Goal: Task Accomplishment & Management: Manage account settings

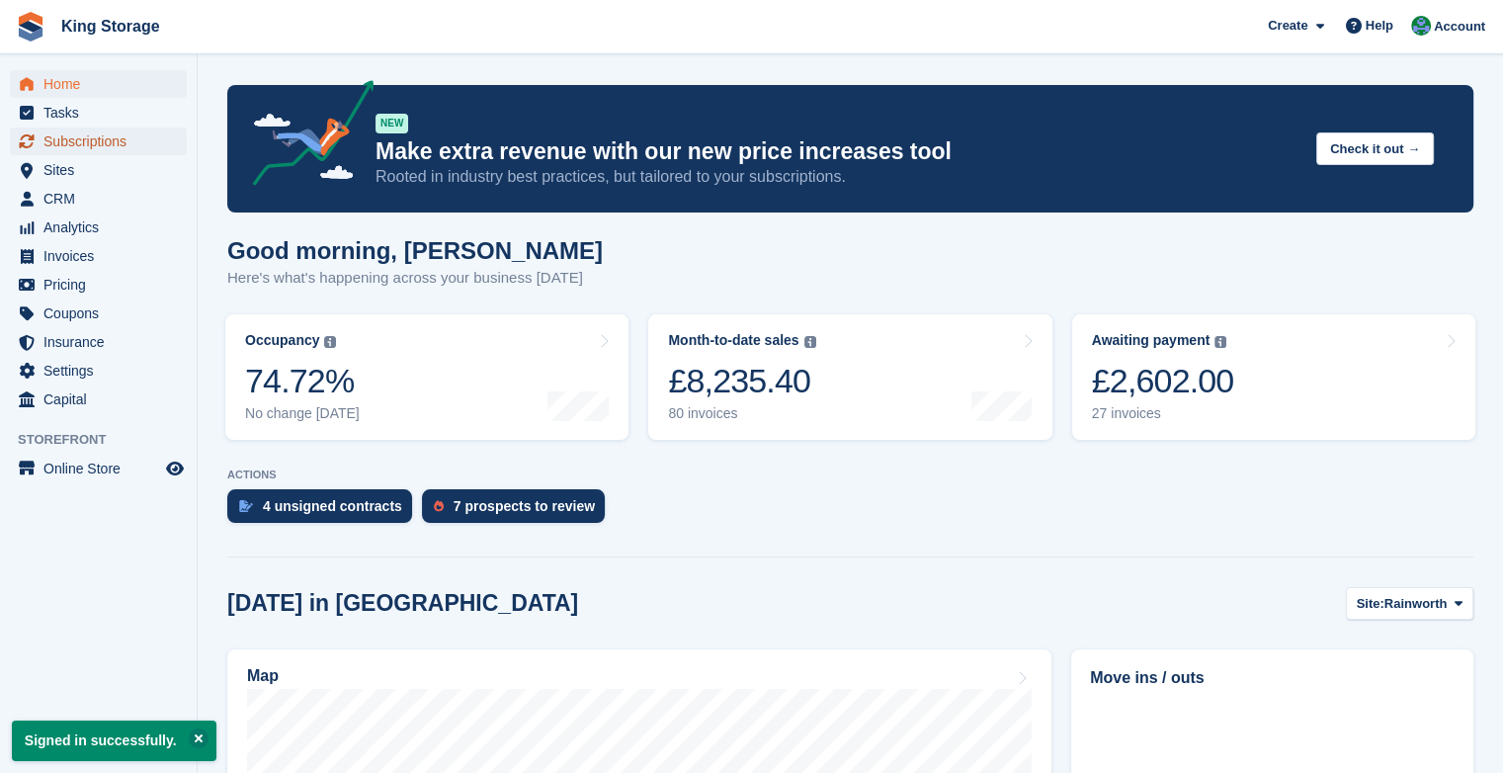
click at [126, 144] on span "Subscriptions" at bounding box center [102, 141] width 119 height 28
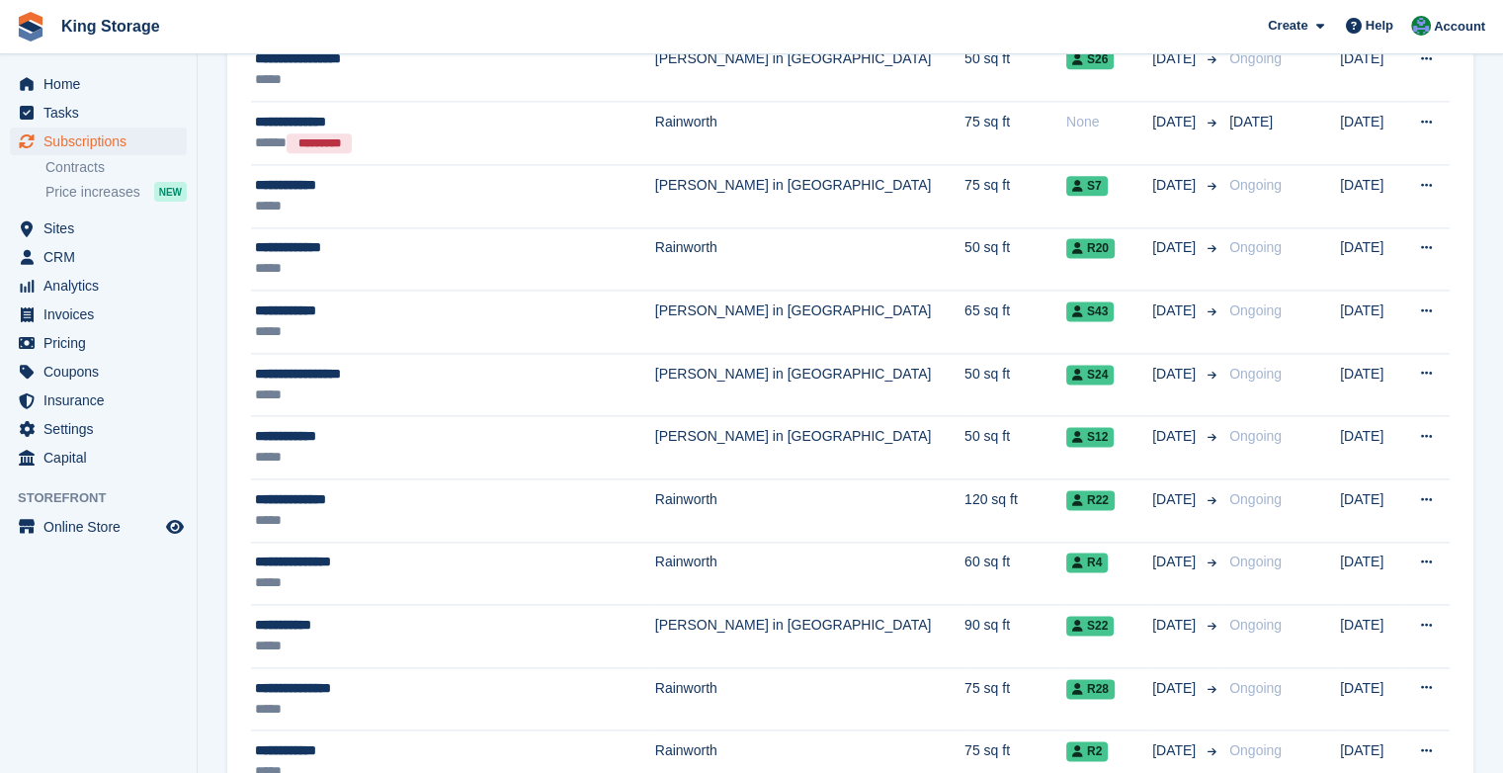
scroll to position [2629, 0]
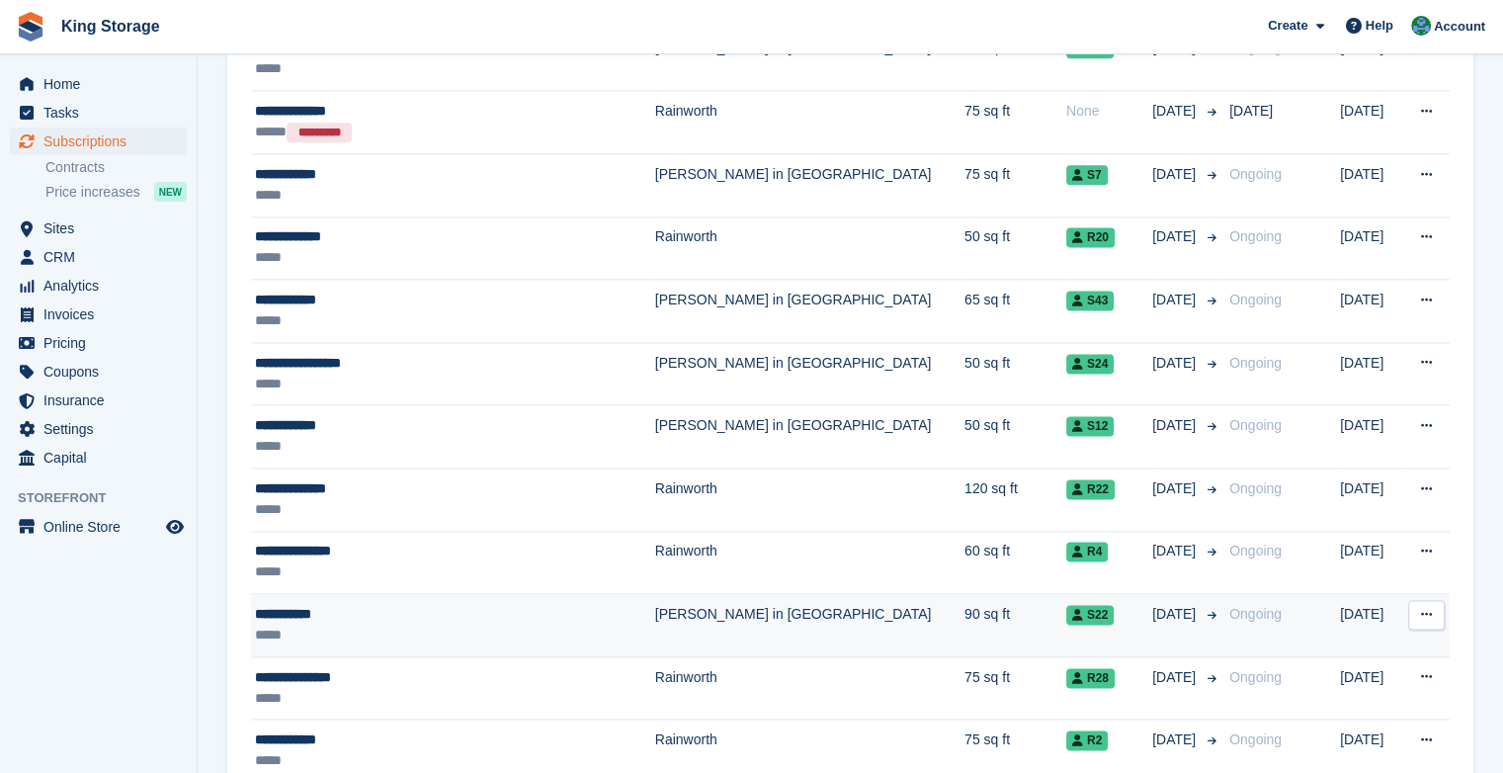
click at [655, 610] on td "[PERSON_NAME] in [GEOGRAPHIC_DATA]" at bounding box center [809, 625] width 309 height 63
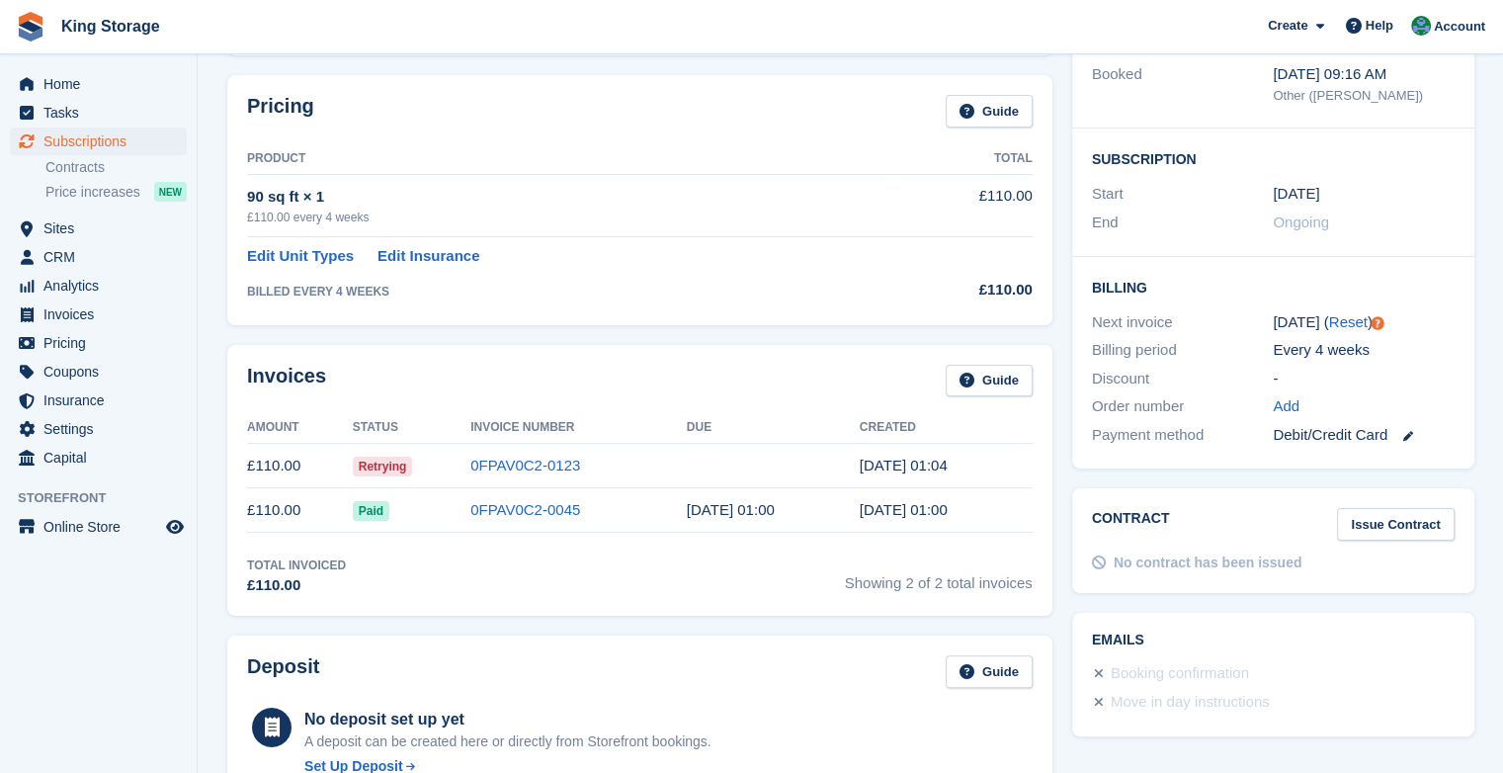
scroll to position [285, 0]
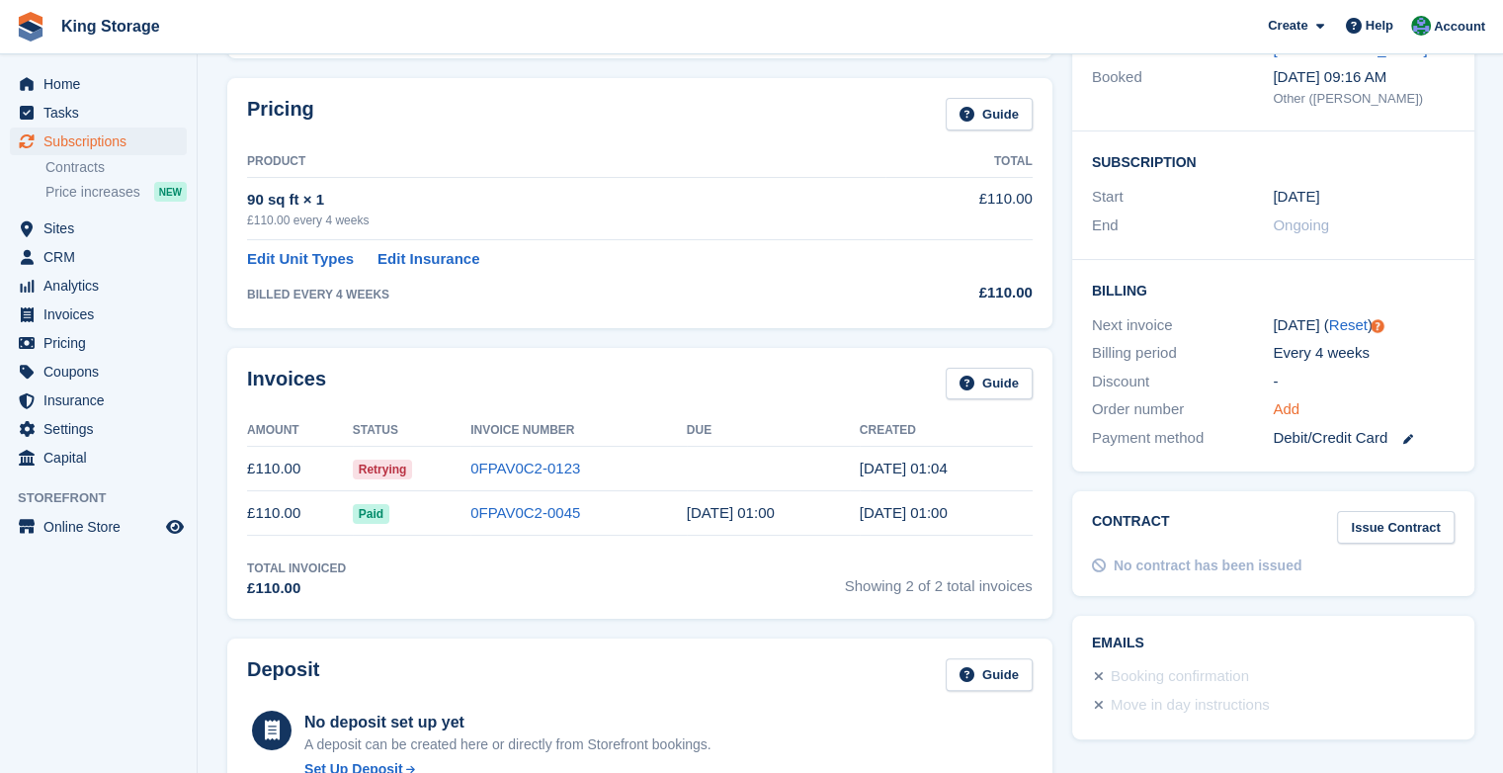
click at [1280, 398] on link "Add" at bounding box center [1285, 409] width 27 height 23
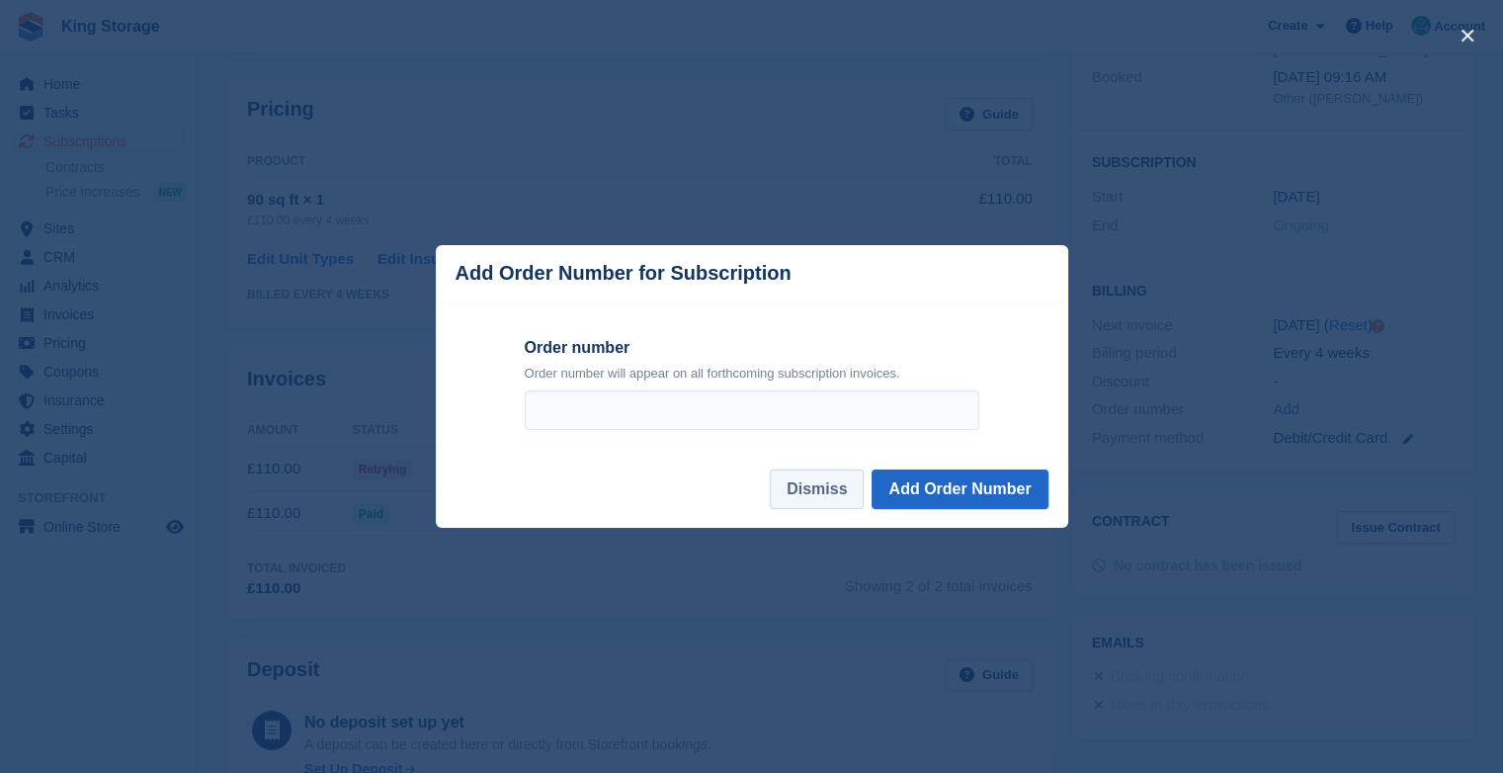
click at [829, 499] on button "Dismiss" at bounding box center [817, 489] width 94 height 40
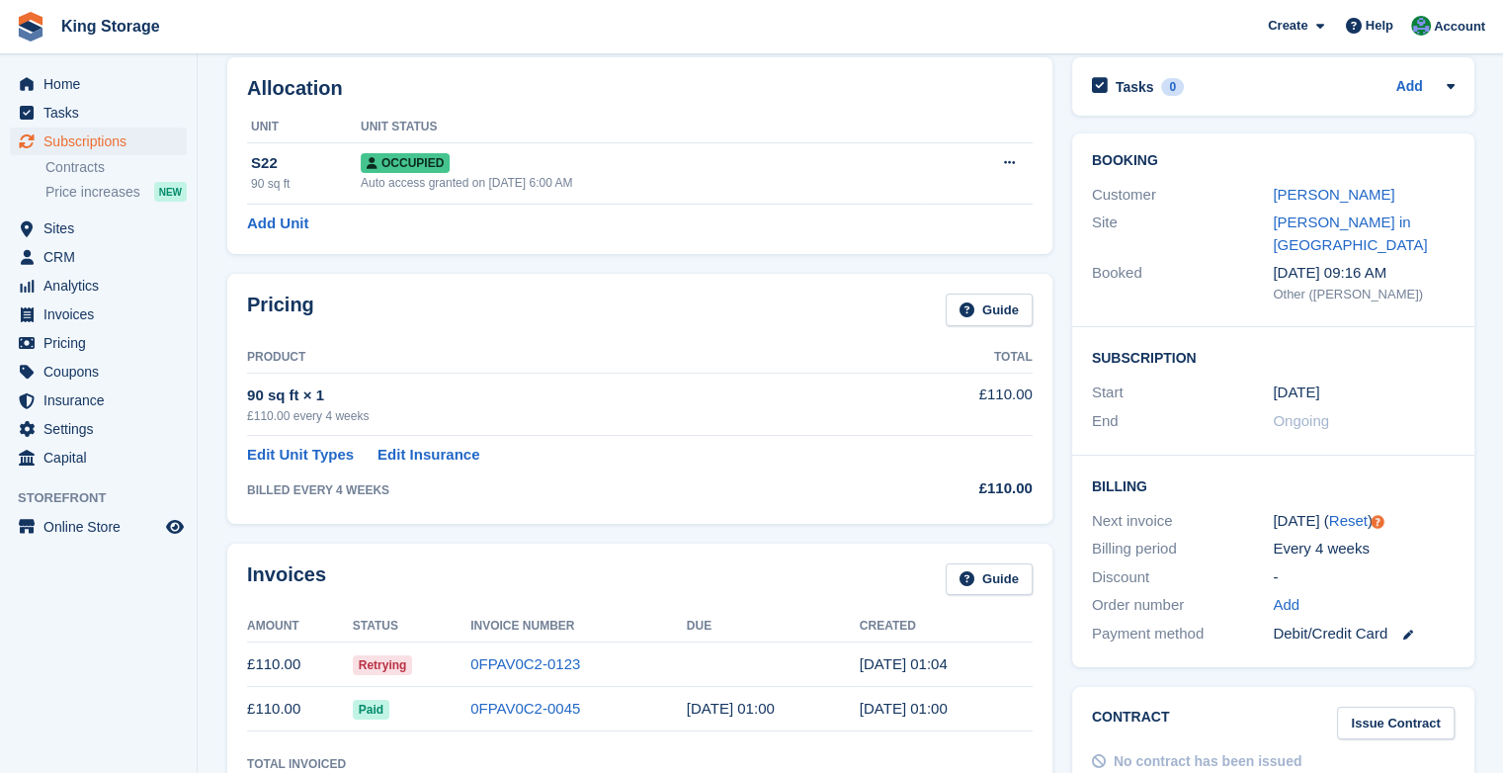
scroll to position [81, 0]
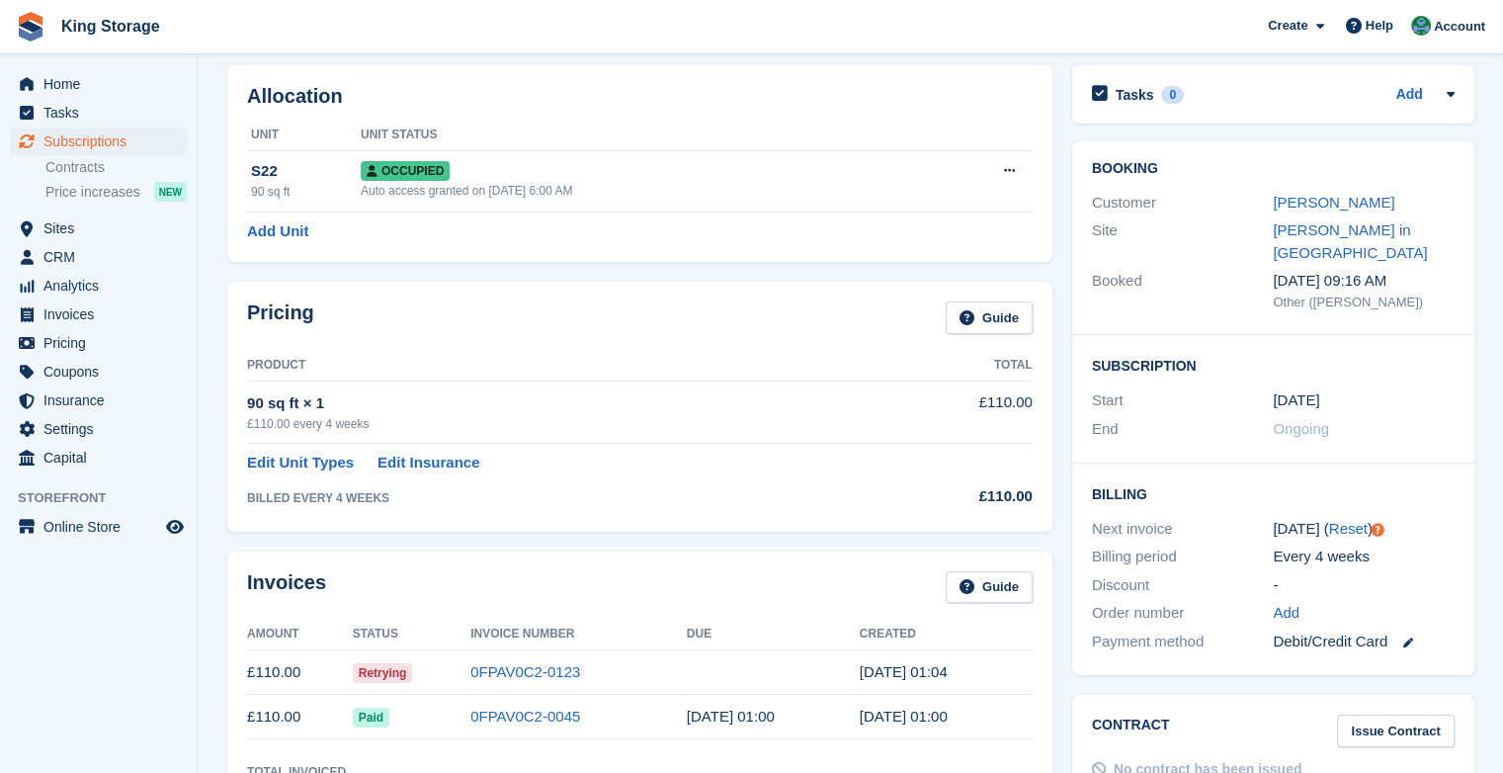
click at [1322, 214] on div "Customer John Hodkin" at bounding box center [1273, 203] width 363 height 29
click at [1308, 205] on link "John Hodkin" at bounding box center [1333, 202] width 122 height 17
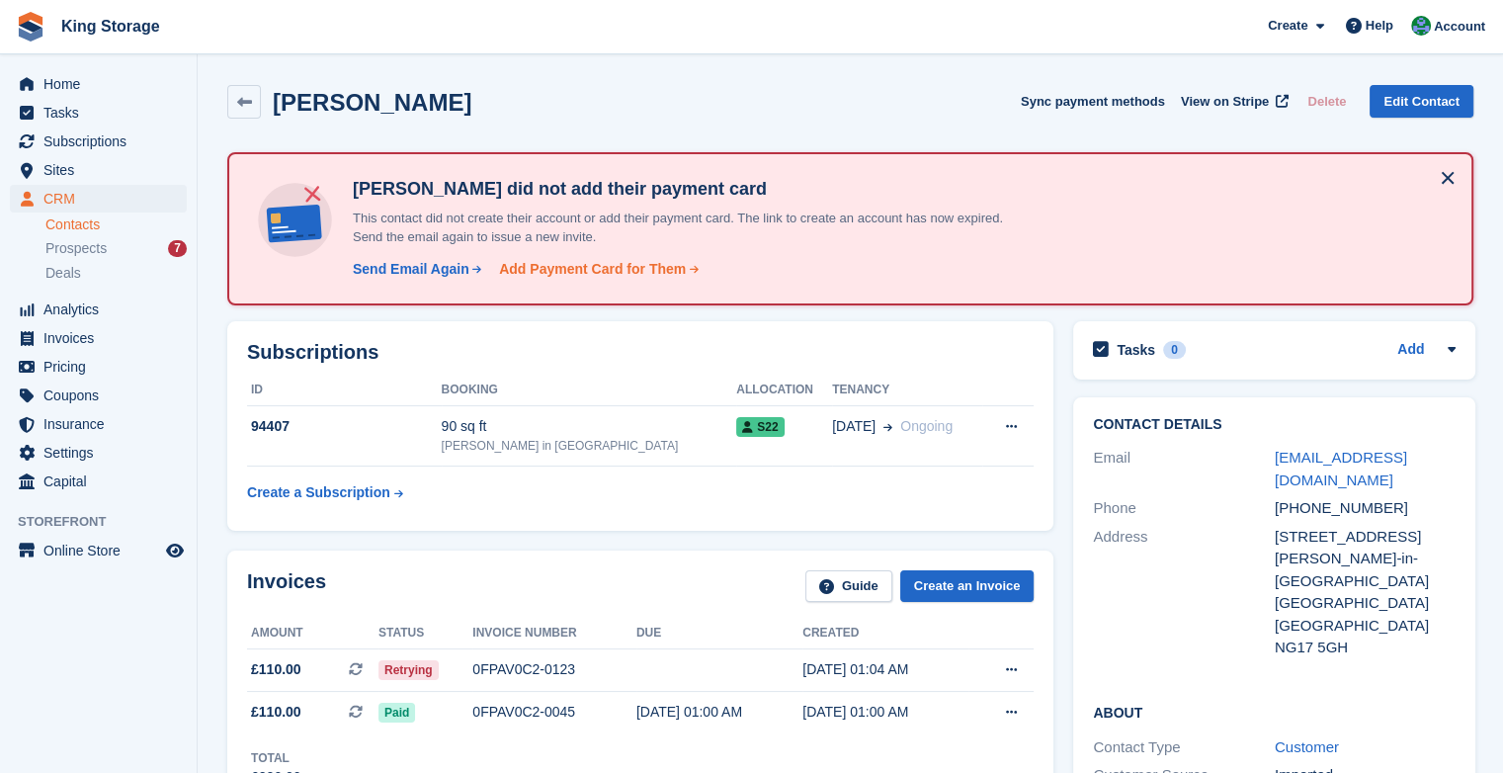
click at [642, 268] on div "Add Payment Card for Them" at bounding box center [592, 269] width 187 height 21
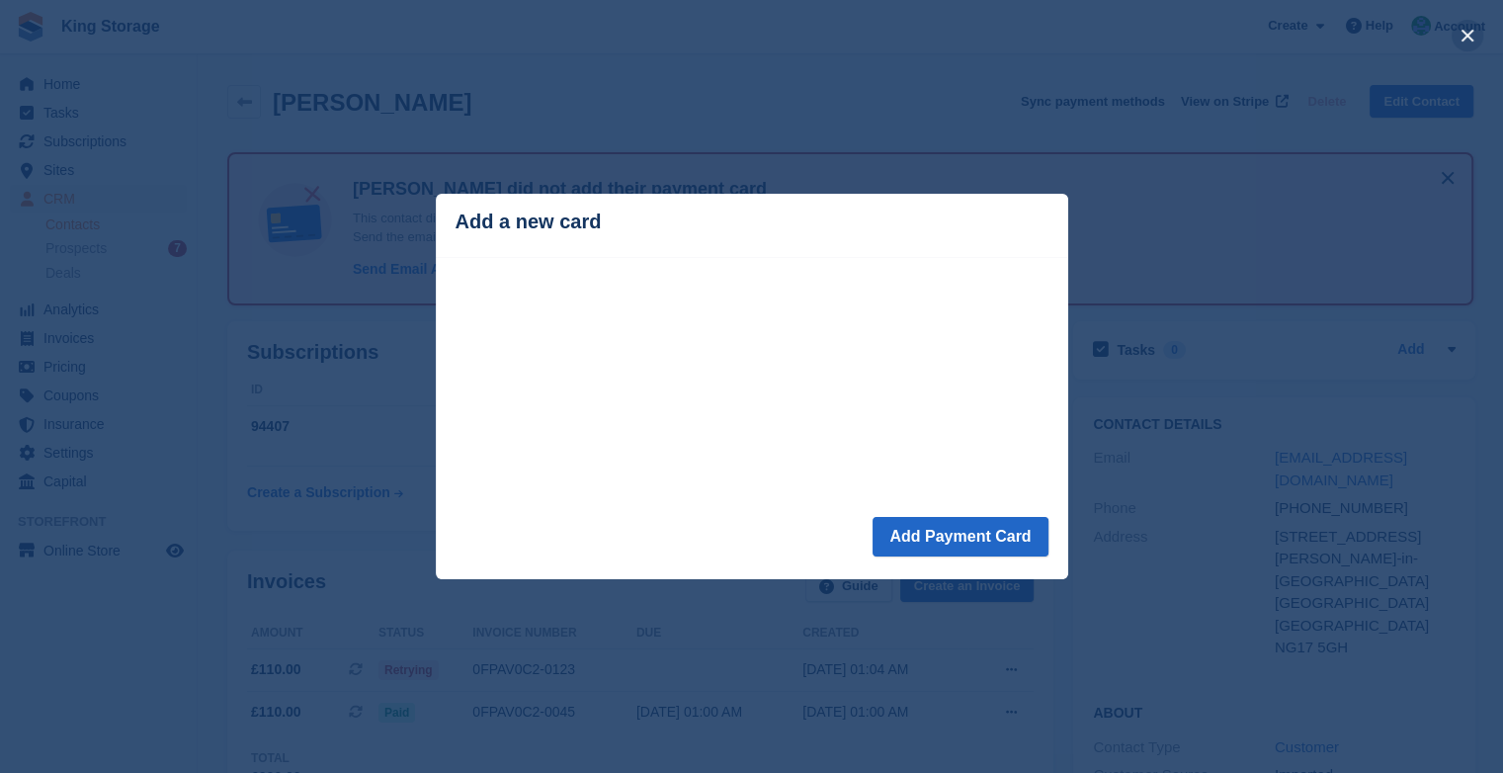
click at [1466, 36] on button "close" at bounding box center [1467, 36] width 32 height 32
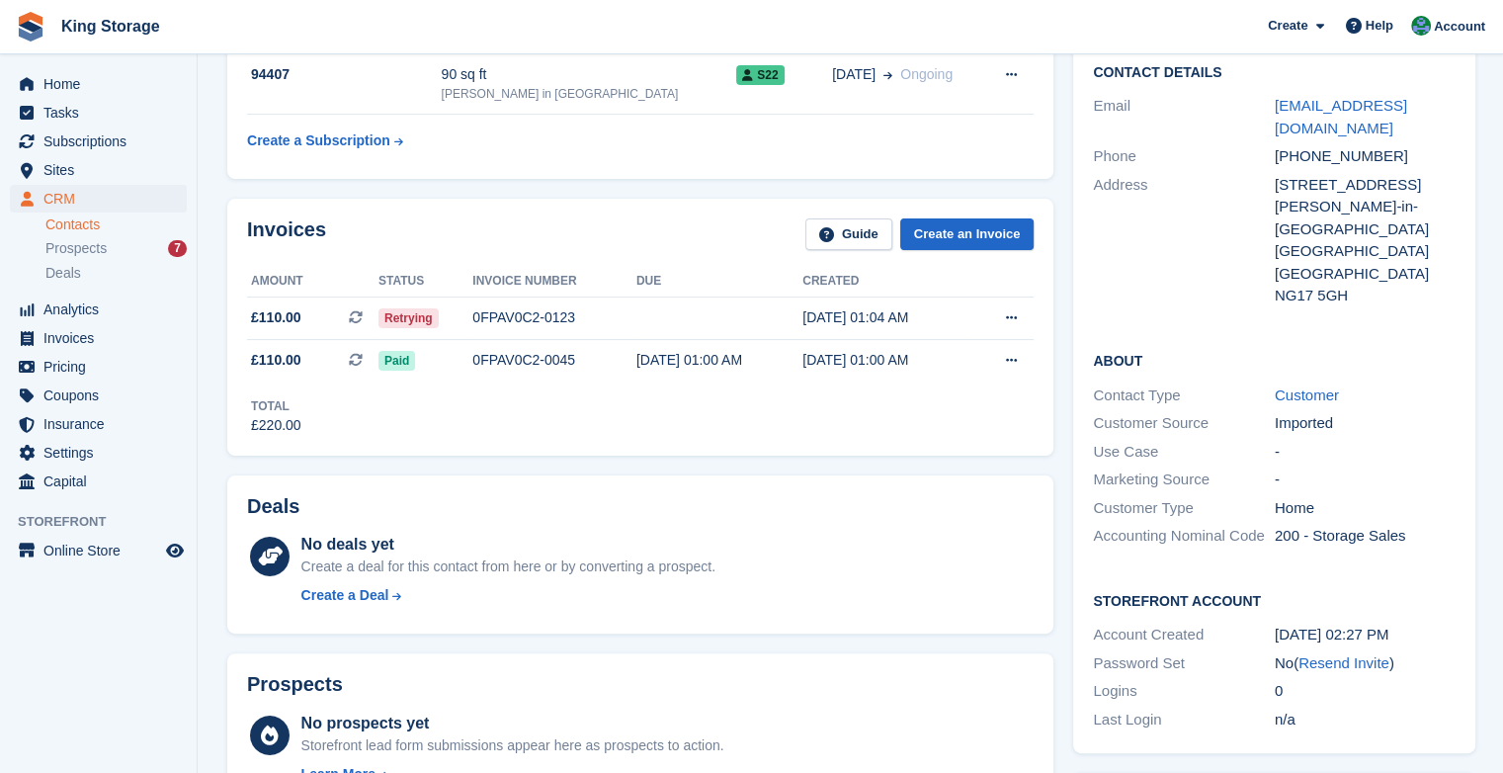
scroll to position [344, 0]
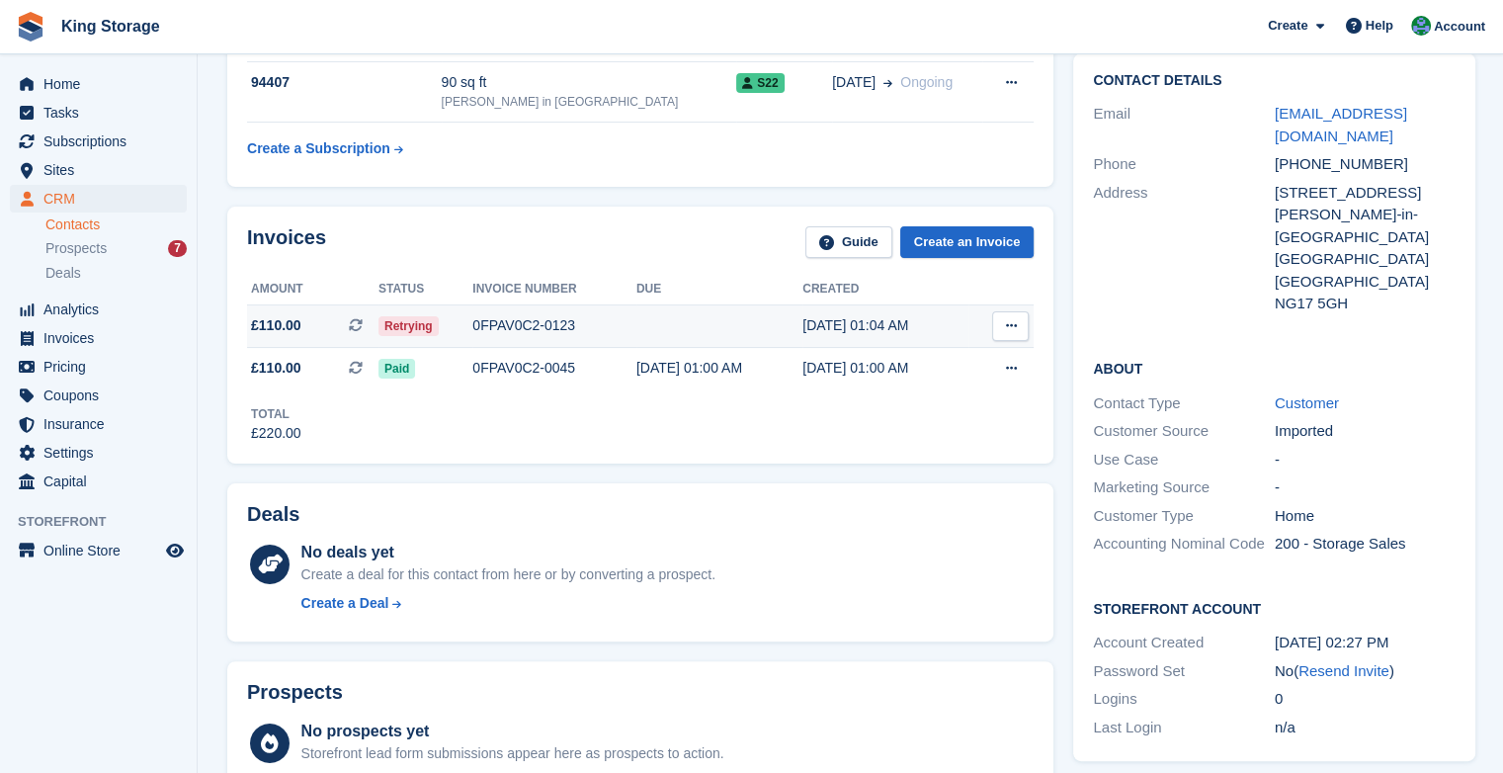
click at [1005, 329] on icon at bounding box center [1010, 325] width 11 height 13
click at [695, 219] on div "Invoices Guide Create an Invoice Amount Status Invoice number Due Created £110.…" at bounding box center [640, 334] width 826 height 257
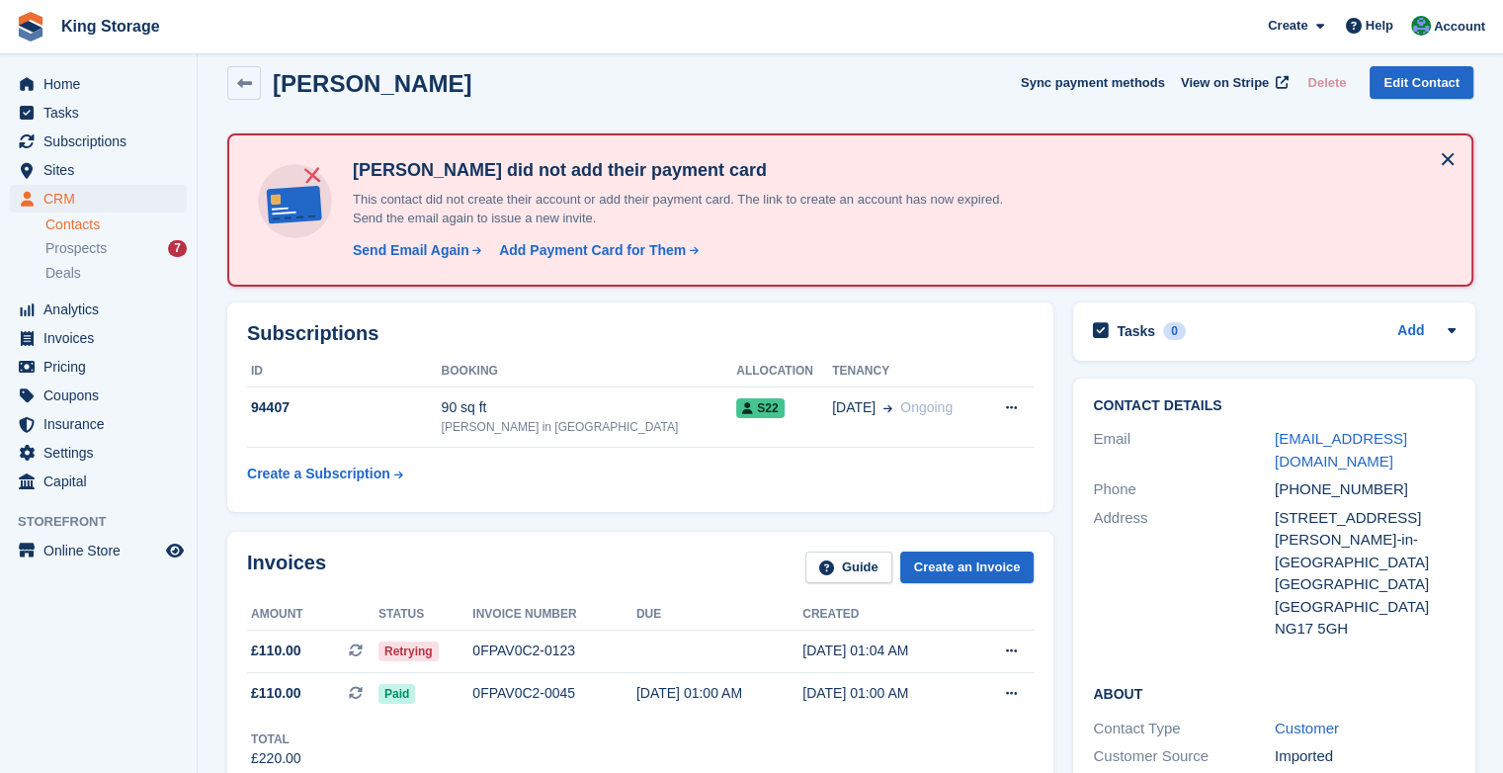
scroll to position [16, 0]
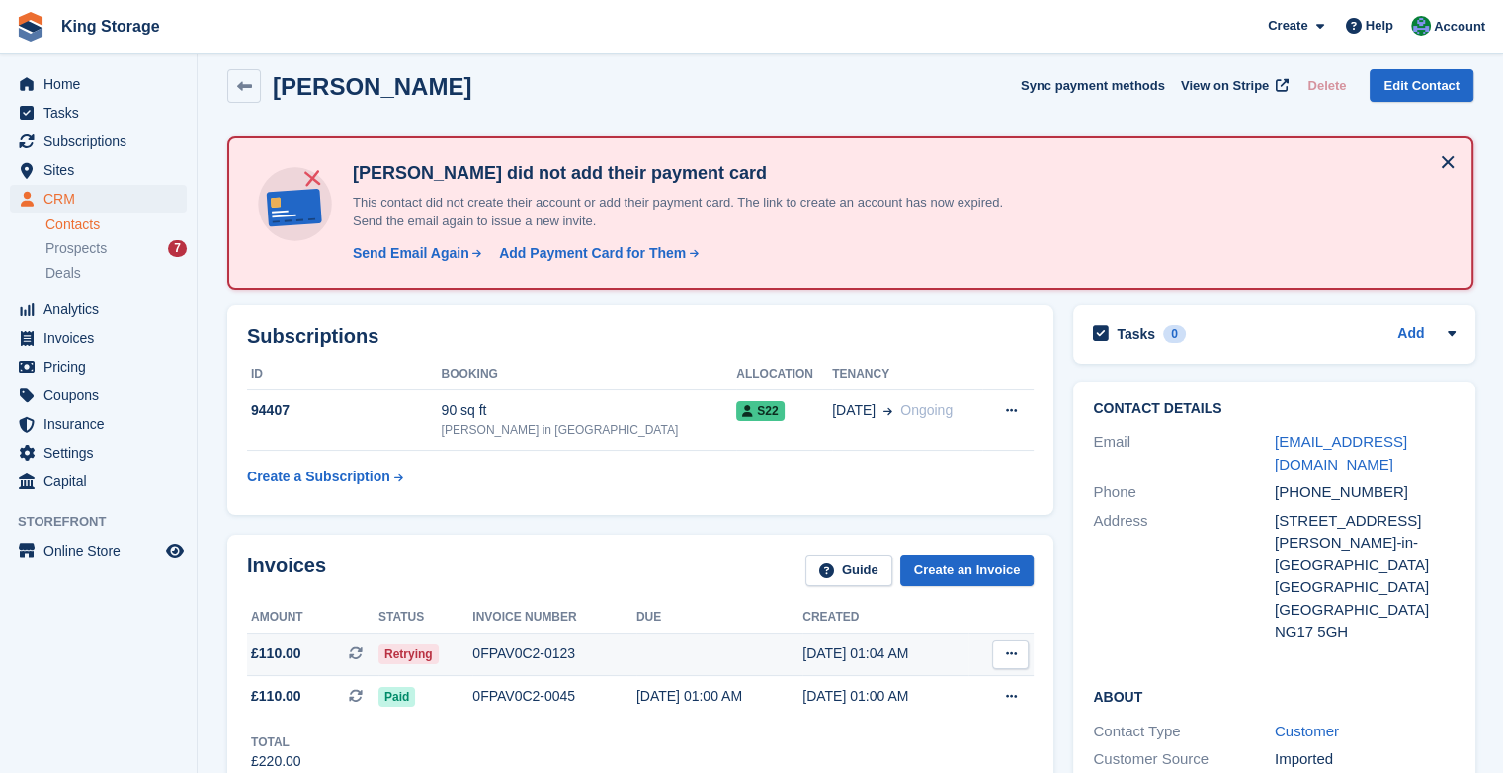
click at [401, 650] on span "Retrying" at bounding box center [408, 654] width 60 height 20
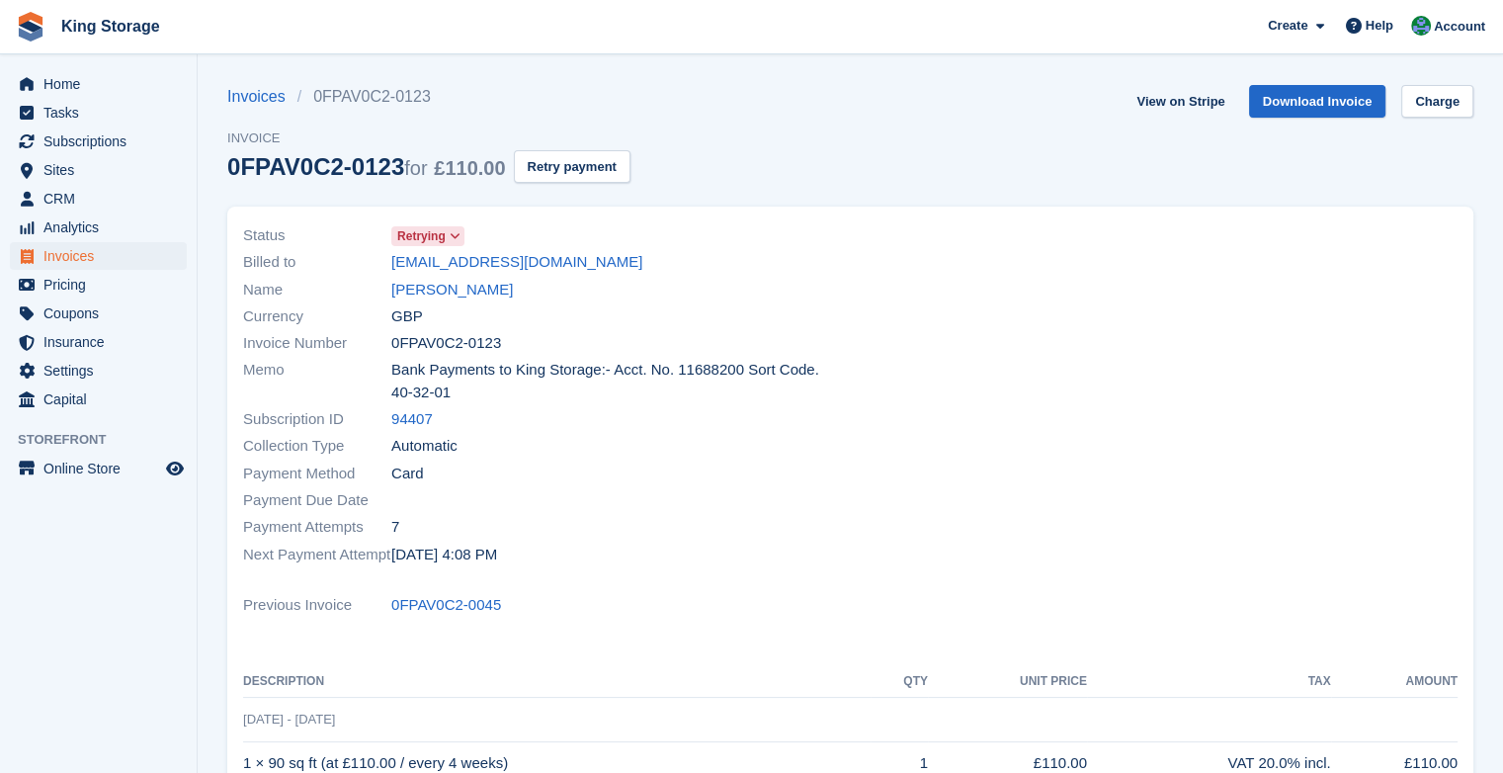
click at [449, 241] on icon at bounding box center [454, 236] width 11 height 12
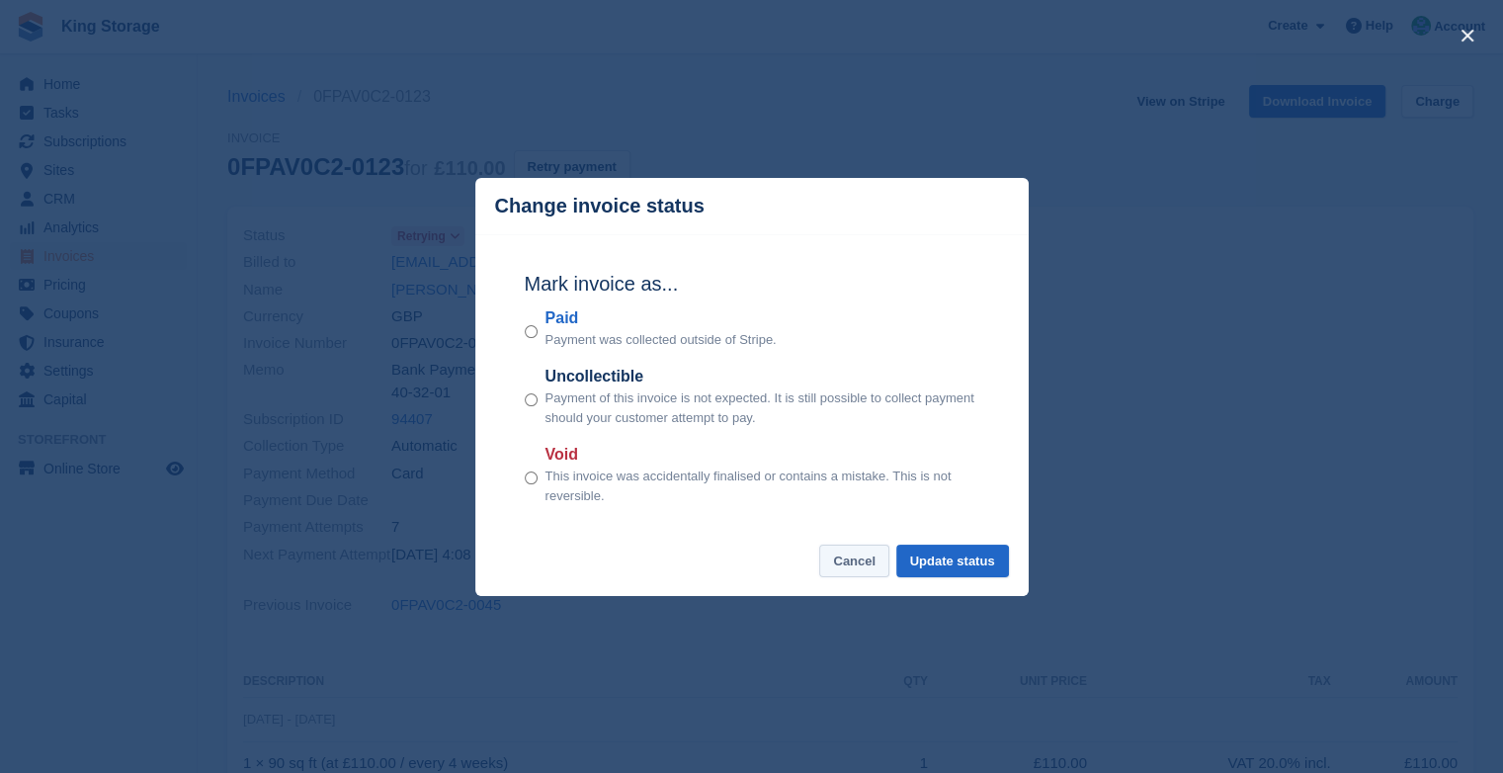
click at [860, 562] on button "Cancel" at bounding box center [854, 560] width 70 height 33
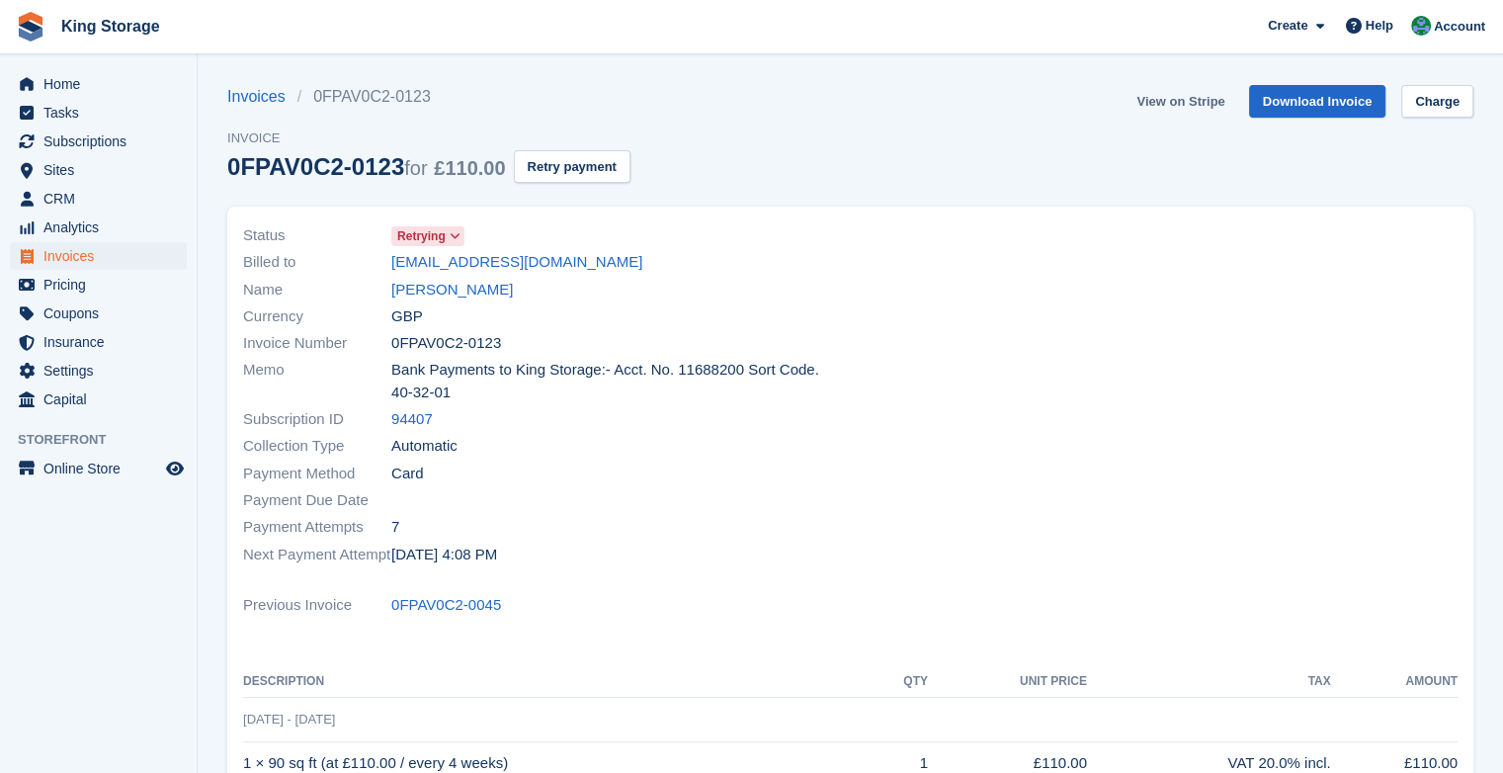
click at [1211, 107] on link "View on Stripe" at bounding box center [1180, 101] width 104 height 33
